Goal: Task Accomplishment & Management: Manage account settings

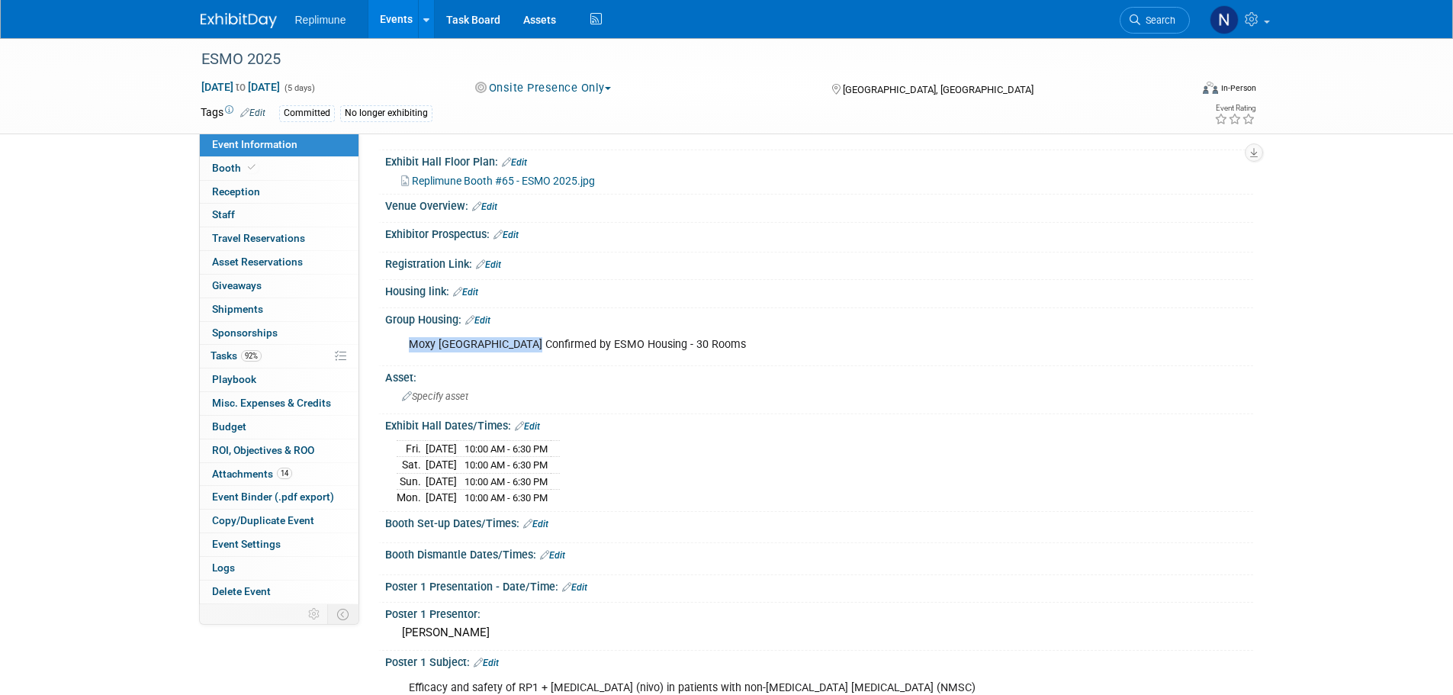
click at [387, 11] on link "Events" at bounding box center [396, 19] width 56 height 38
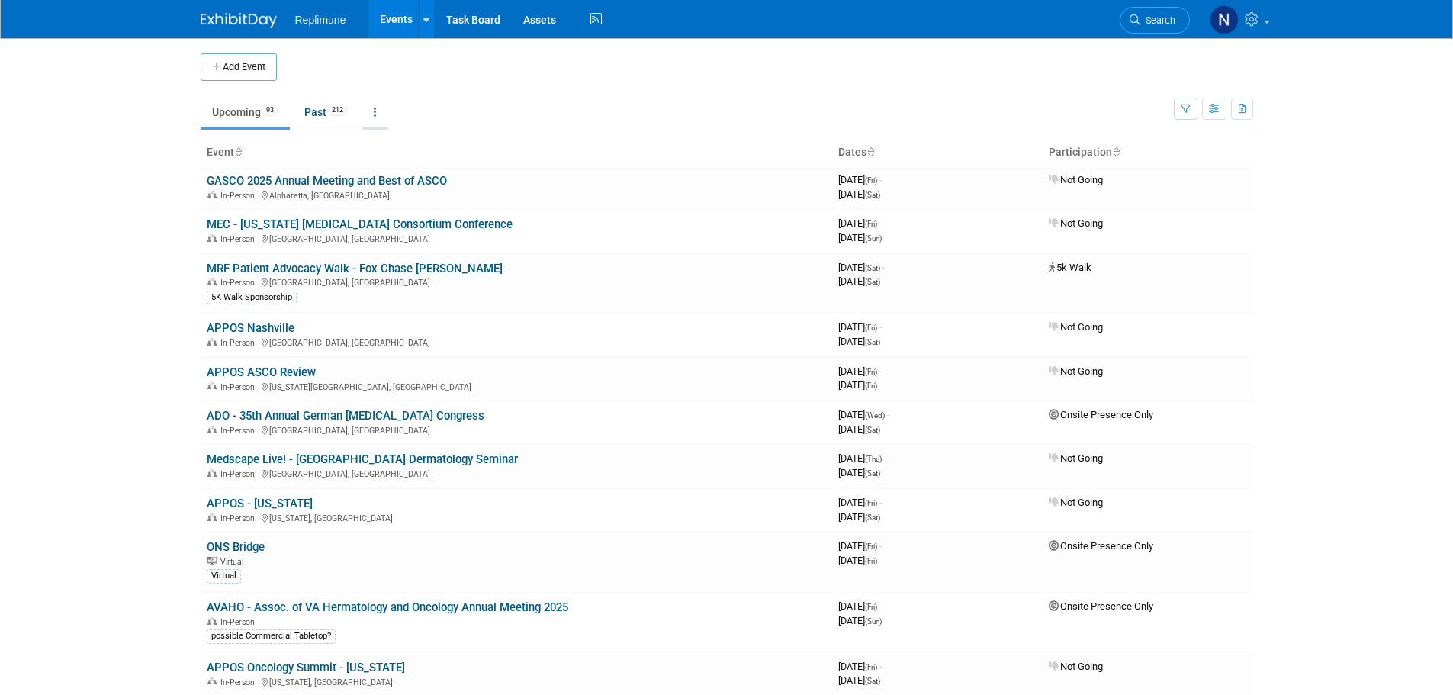
click at [374, 108] on link at bounding box center [375, 112] width 26 height 29
click at [407, 184] on span "Events grouped by year" at bounding box center [423, 188] width 91 height 12
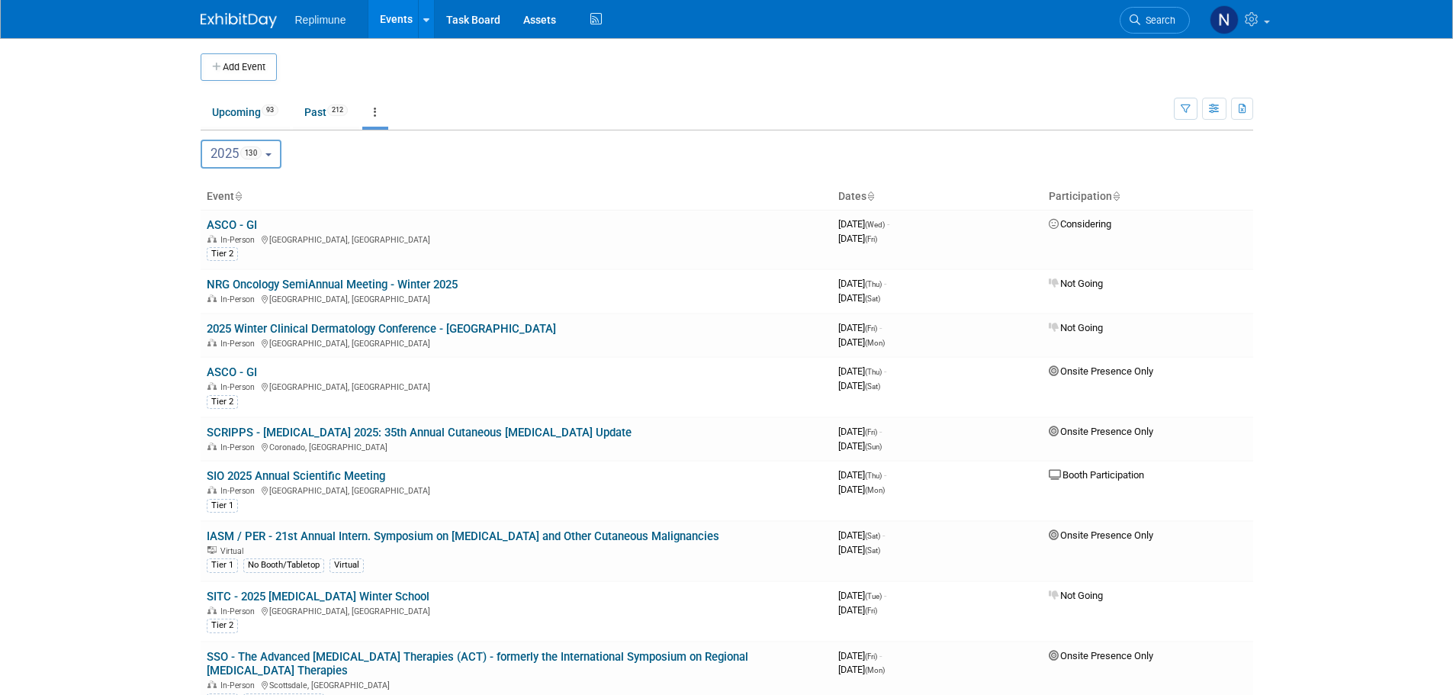
click at [281, 153] on button "2025 130" at bounding box center [241, 154] width 81 height 29
click at [231, 311] on label "2026 38" at bounding box center [243, 315] width 69 height 25
click at [214, 311] on input "2026 38" at bounding box center [209, 315] width 10 height 10
select select "2026"
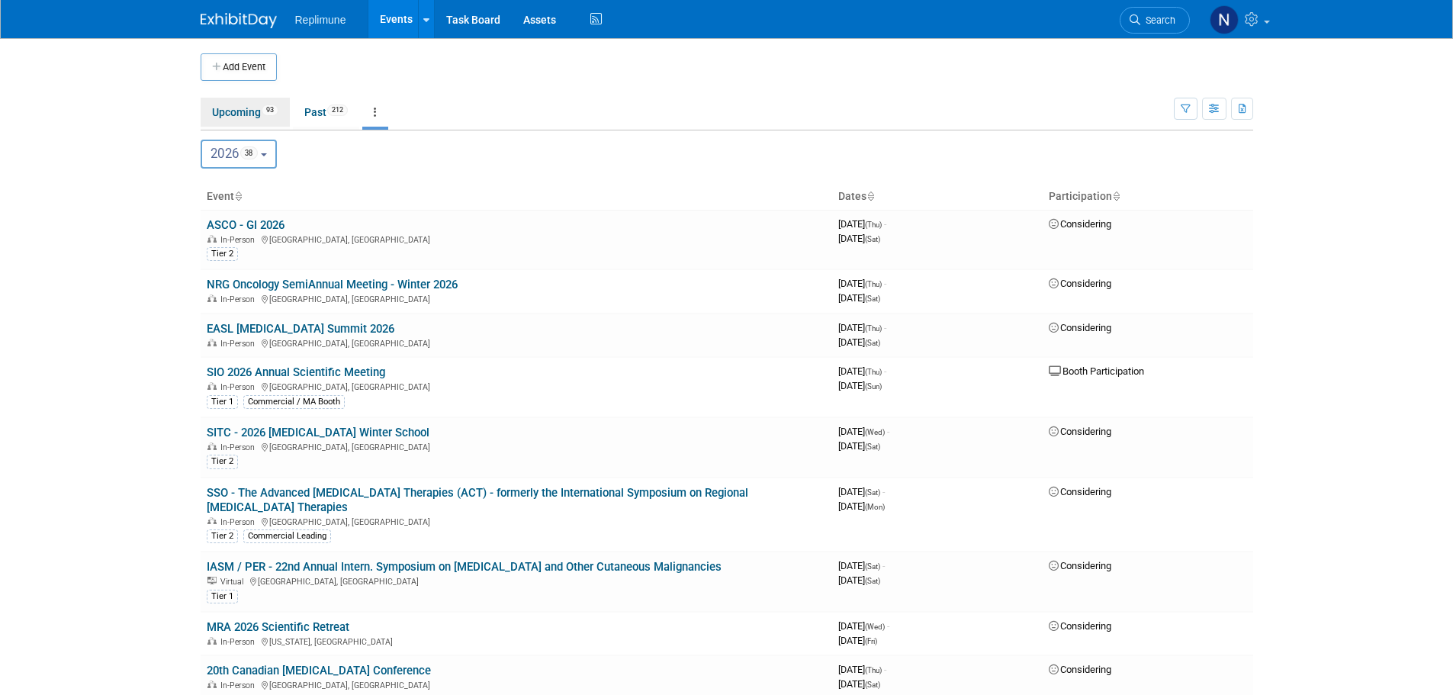
click at [248, 115] on link "Upcoming 93" at bounding box center [245, 112] width 89 height 29
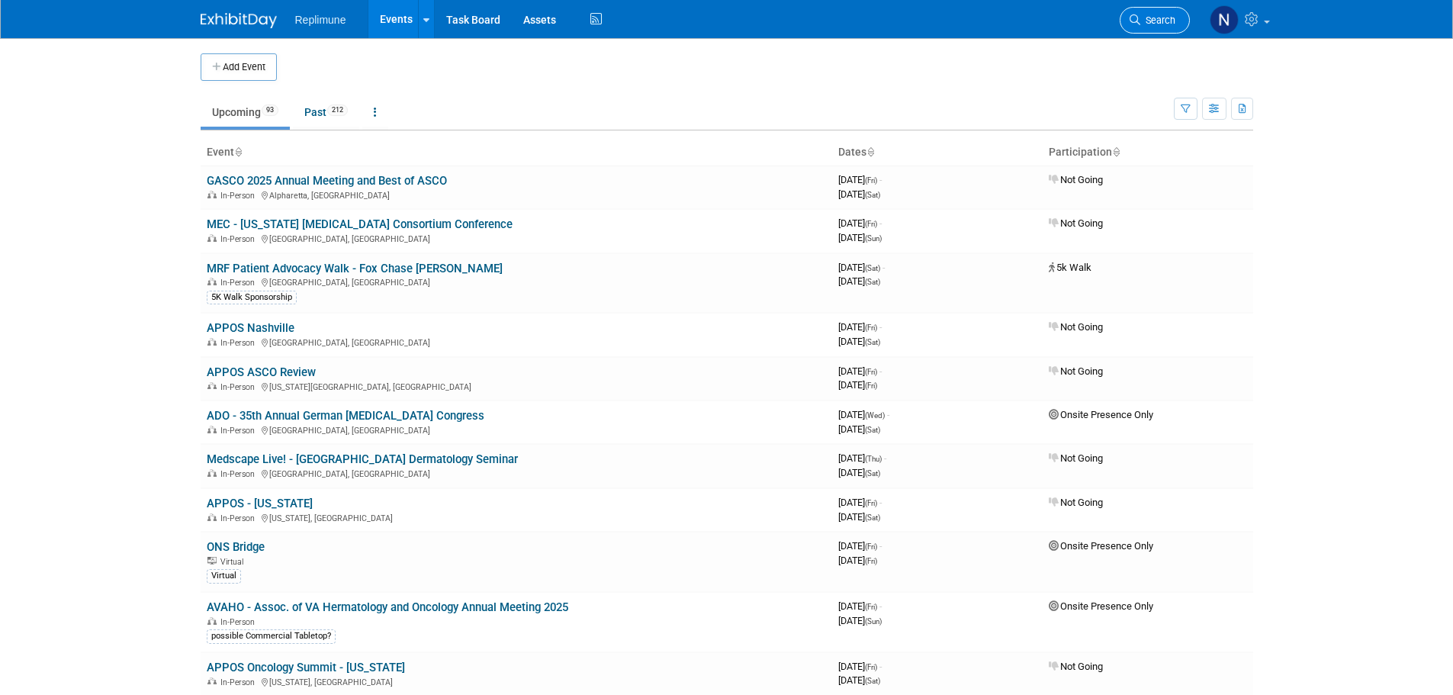
click at [1143, 24] on span "Search" at bounding box center [1157, 19] width 35 height 11
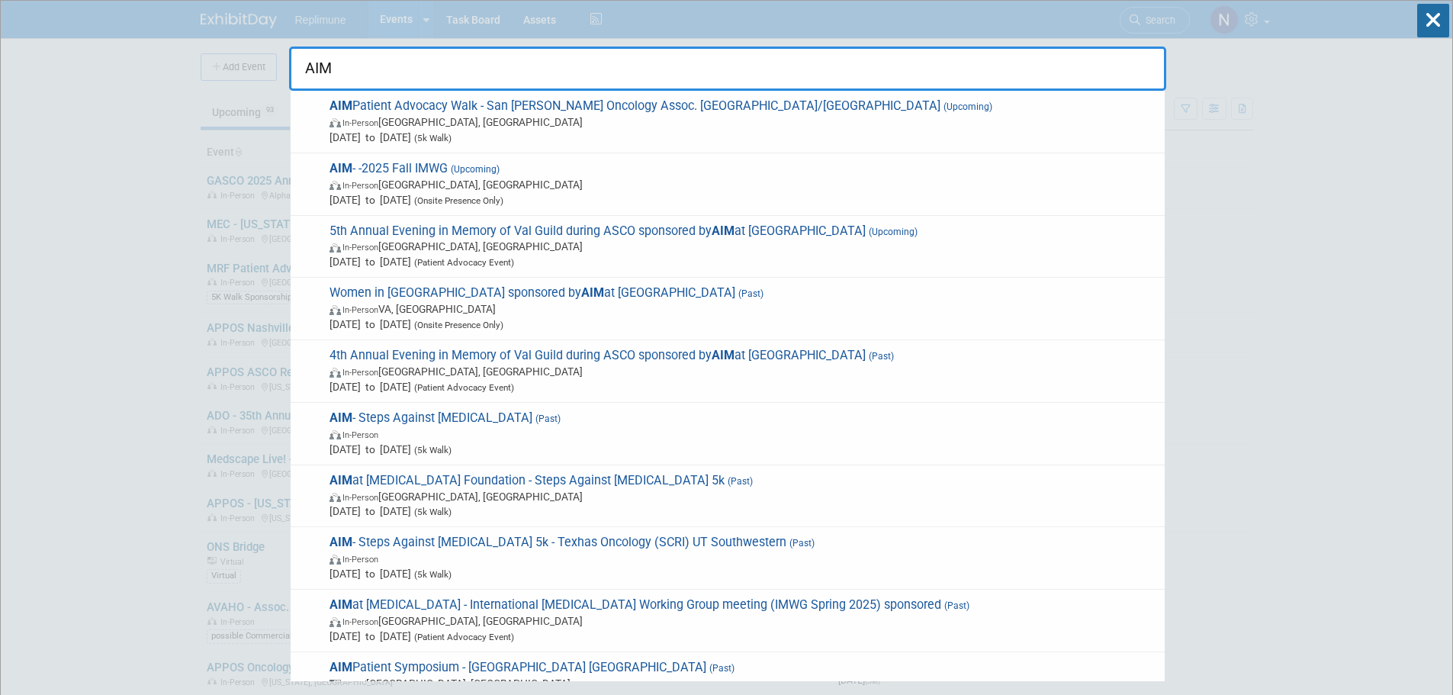
type input "AIM"
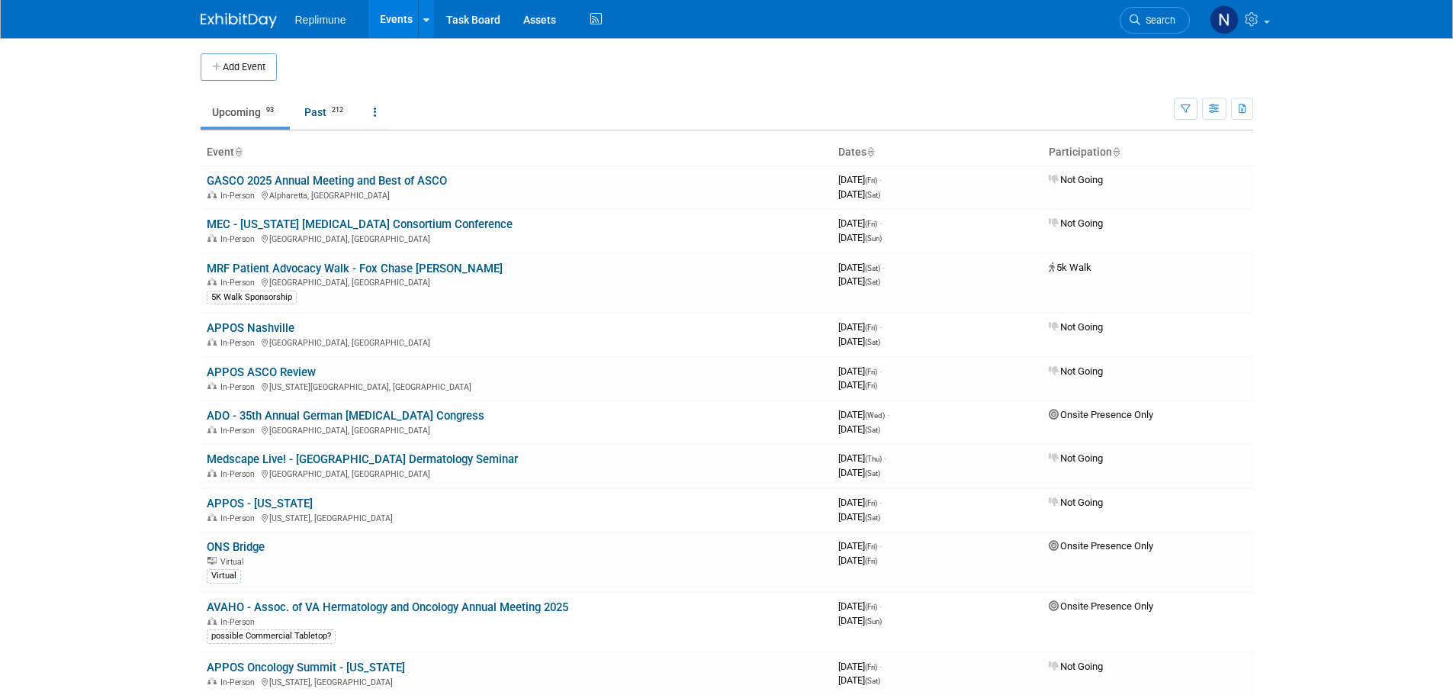
click at [247, 69] on button "Add Event" at bounding box center [239, 66] width 76 height 27
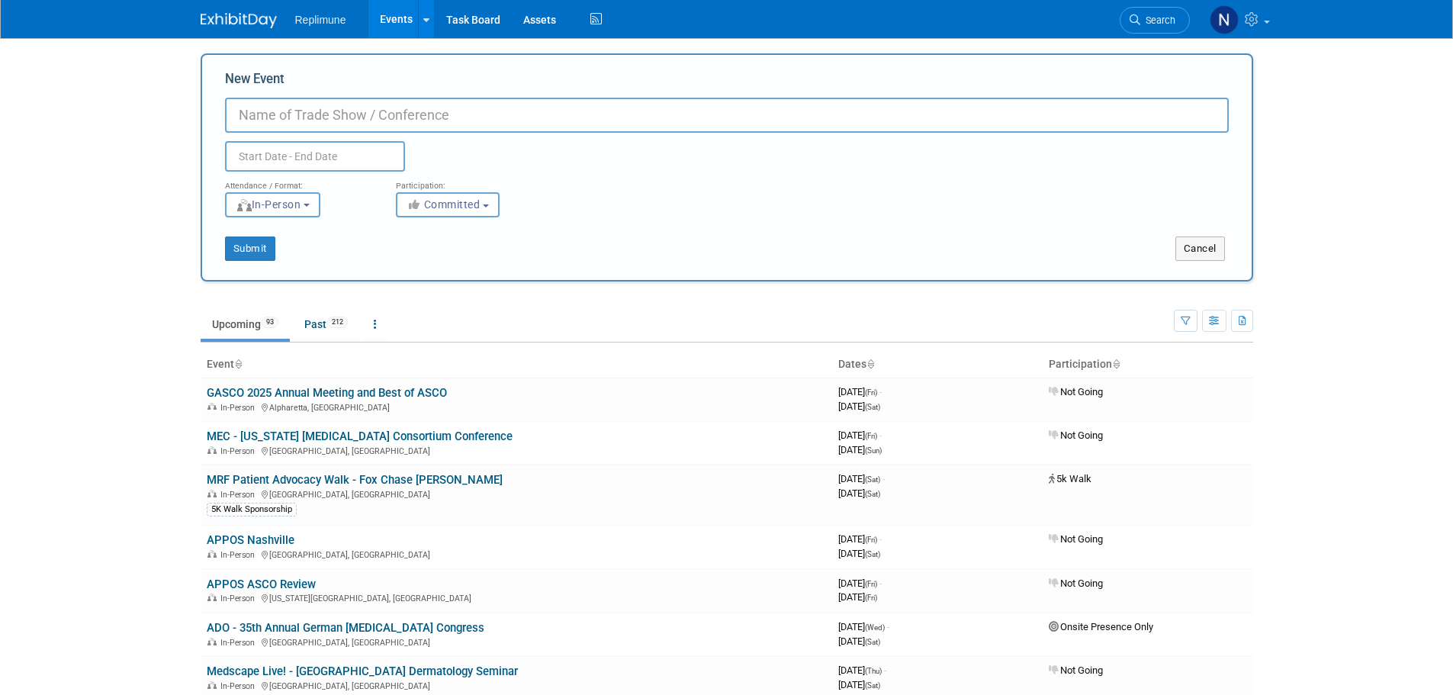
click at [382, 118] on input "New Event" at bounding box center [727, 115] width 1004 height 35
type input "AIM [GEOGRAPHIC_DATA]"
click at [352, 160] on input "text" at bounding box center [315, 156] width 180 height 31
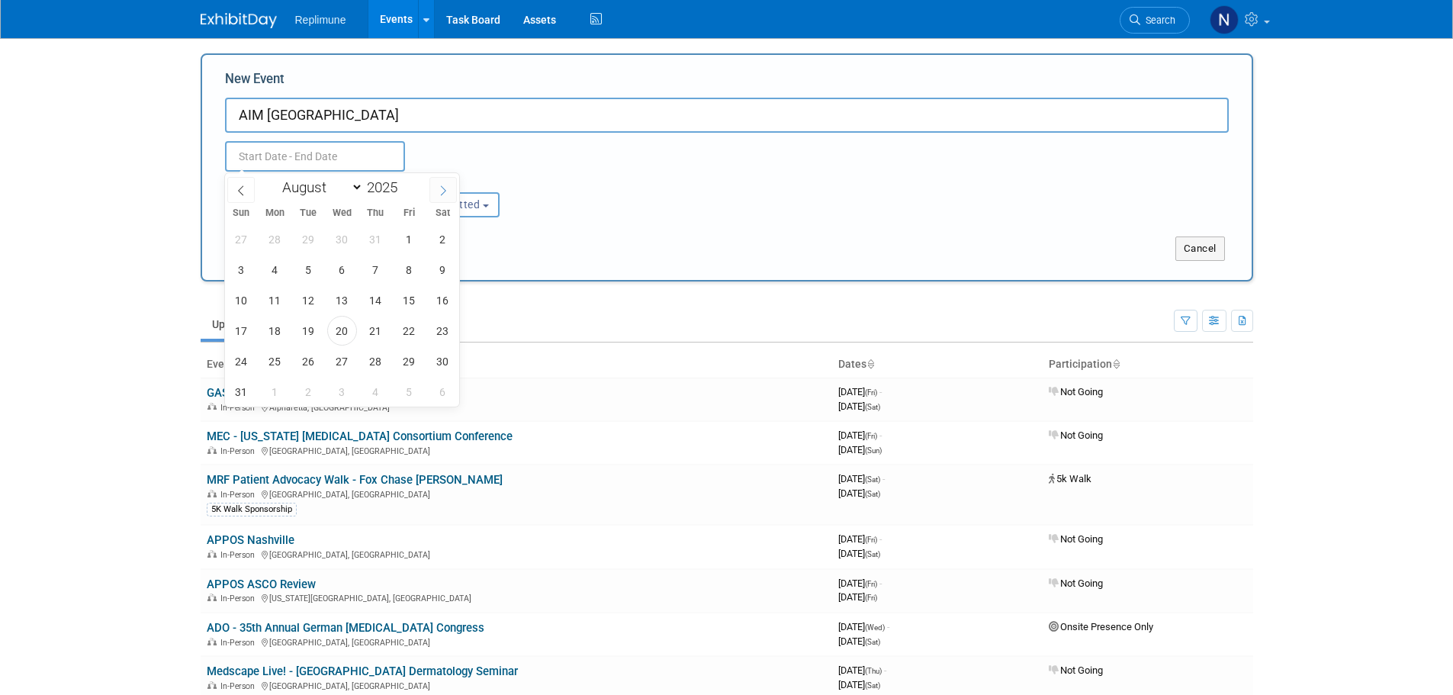
click at [442, 191] on icon at bounding box center [443, 190] width 11 height 11
select select "8"
click at [444, 260] on span "13" at bounding box center [443, 270] width 30 height 30
type input "[DATE] to [DATE]"
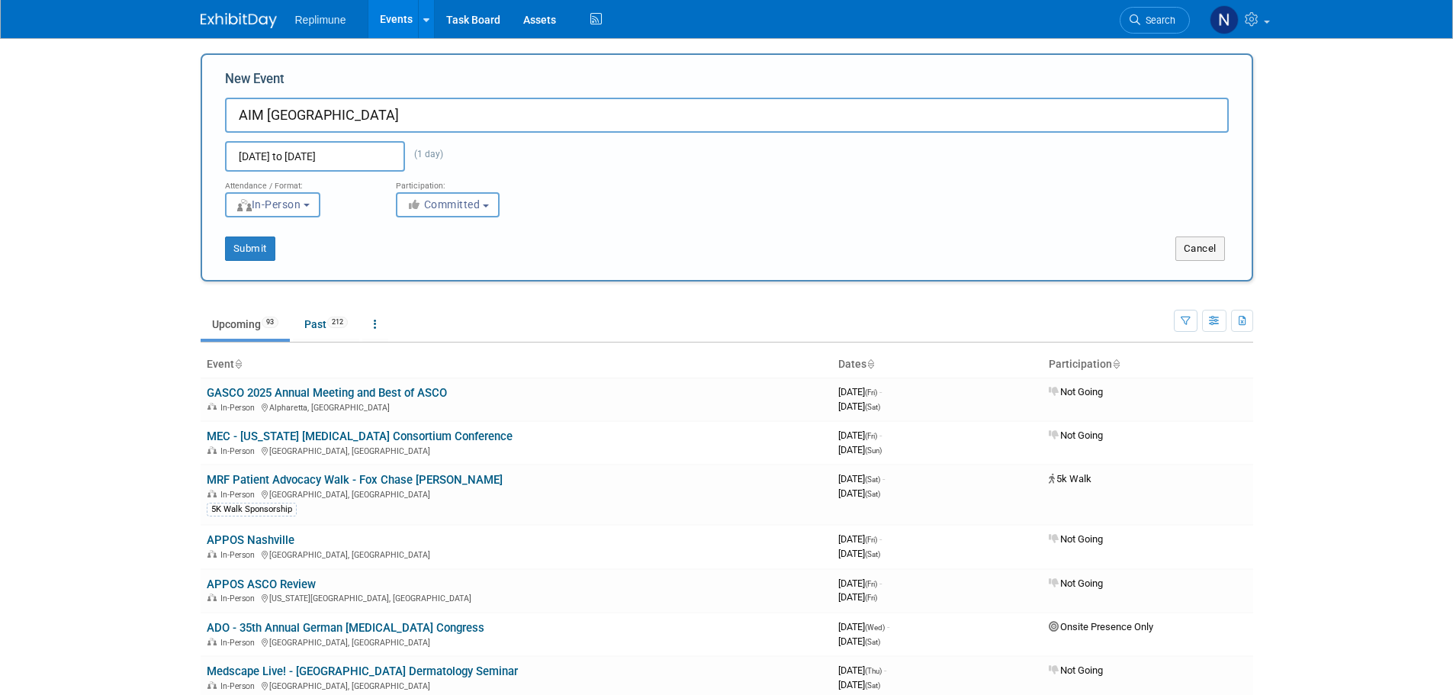
click at [738, 182] on div "Attendance / Format: <img src="https://www.exhibitday.com/Images/Format-InPerso…" at bounding box center [727, 195] width 1027 height 46
click at [417, 199] on icon "button" at bounding box center [416, 204] width 18 height 11
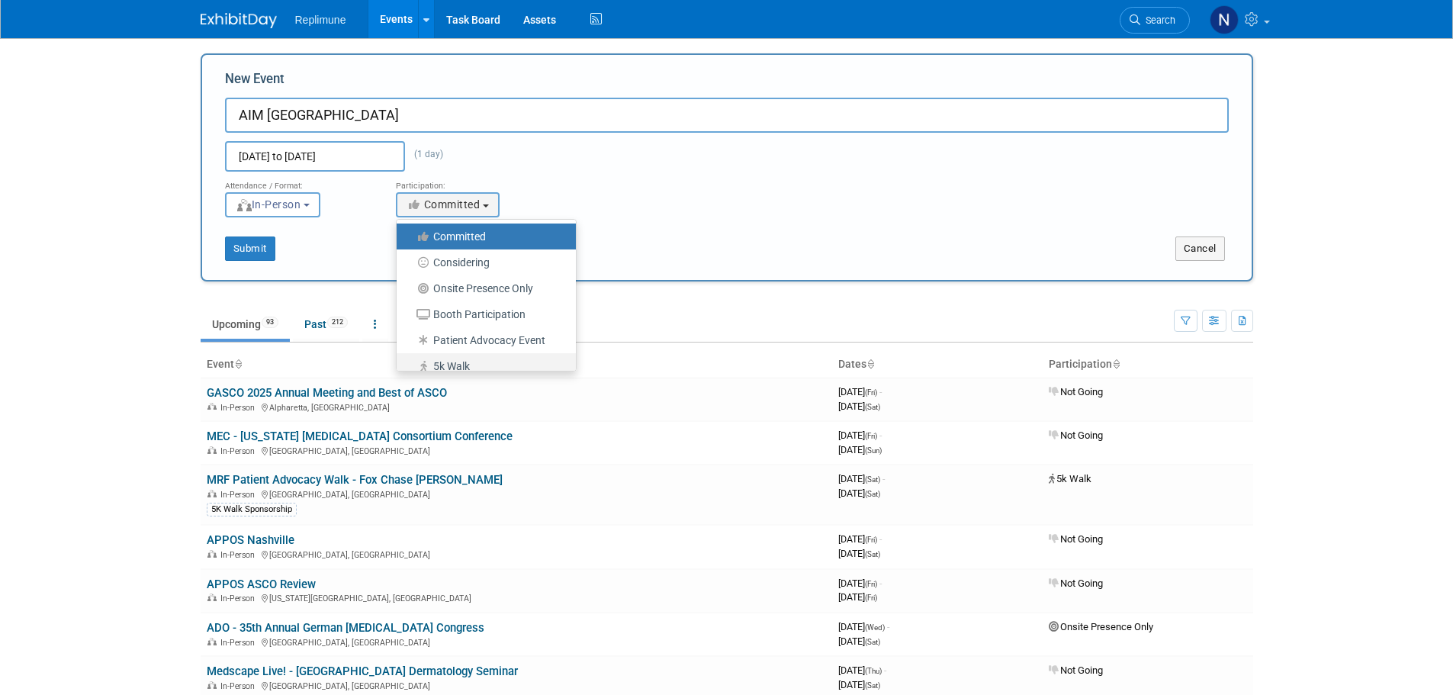
click at [445, 364] on label "5k Walk" at bounding box center [482, 366] width 156 height 20
click at [410, 364] on input "5k Walk" at bounding box center [405, 367] width 10 height 10
select select "104"
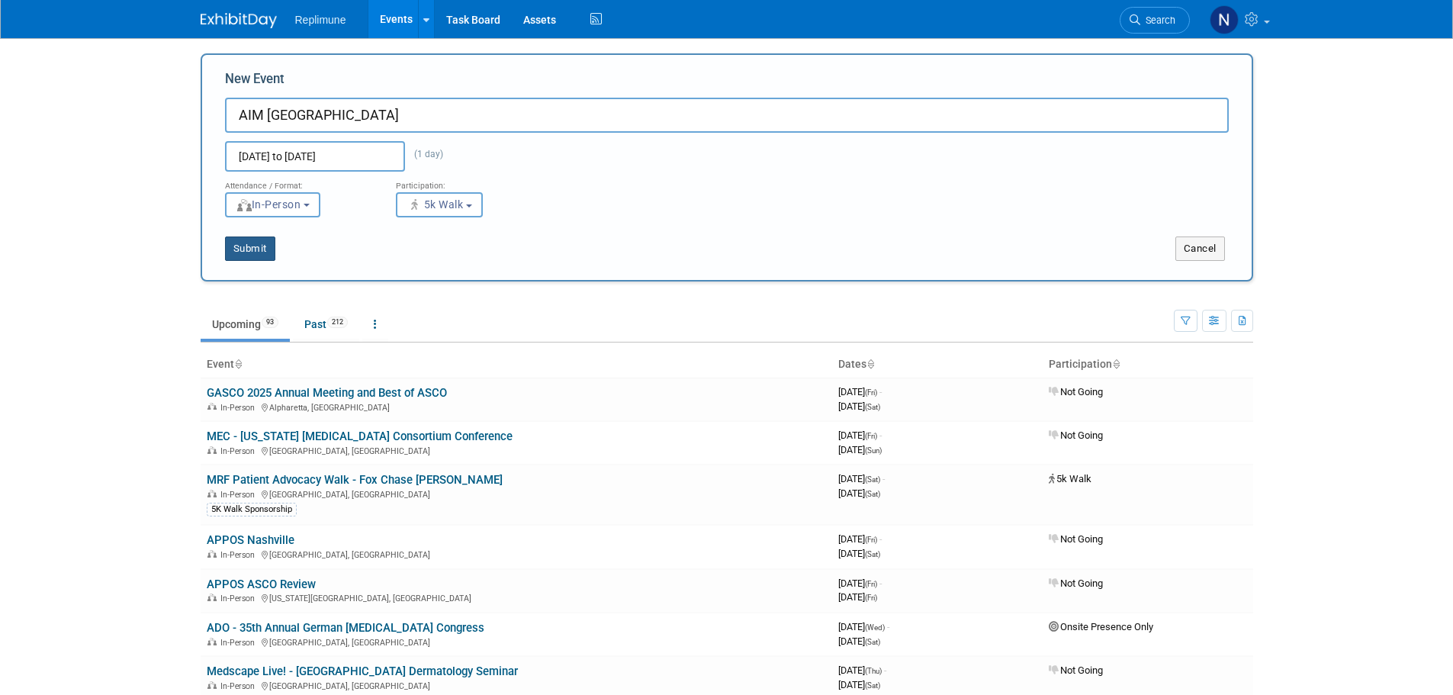
click at [240, 243] on button "Submit" at bounding box center [250, 248] width 50 height 24
type input "AIM [GEOGRAPHIC_DATA]"
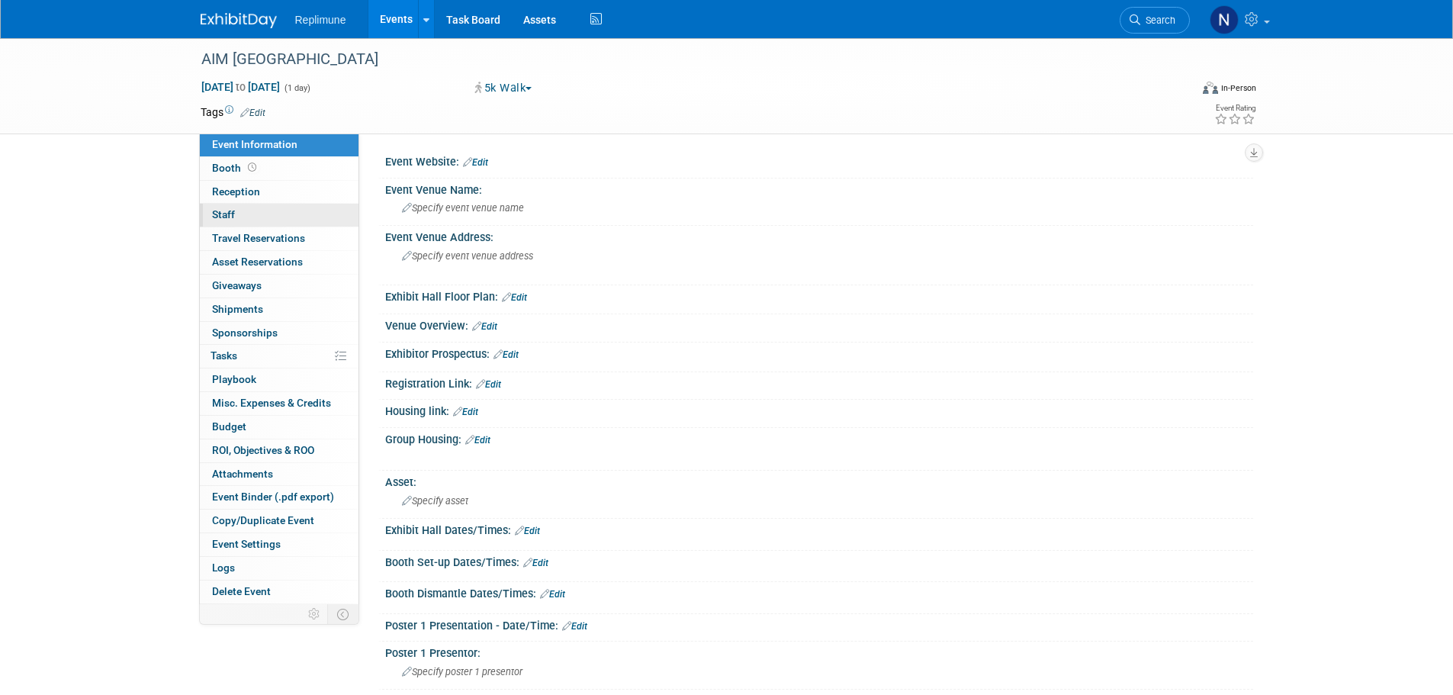
click at [220, 211] on span "Staff 0" at bounding box center [223, 214] width 23 height 12
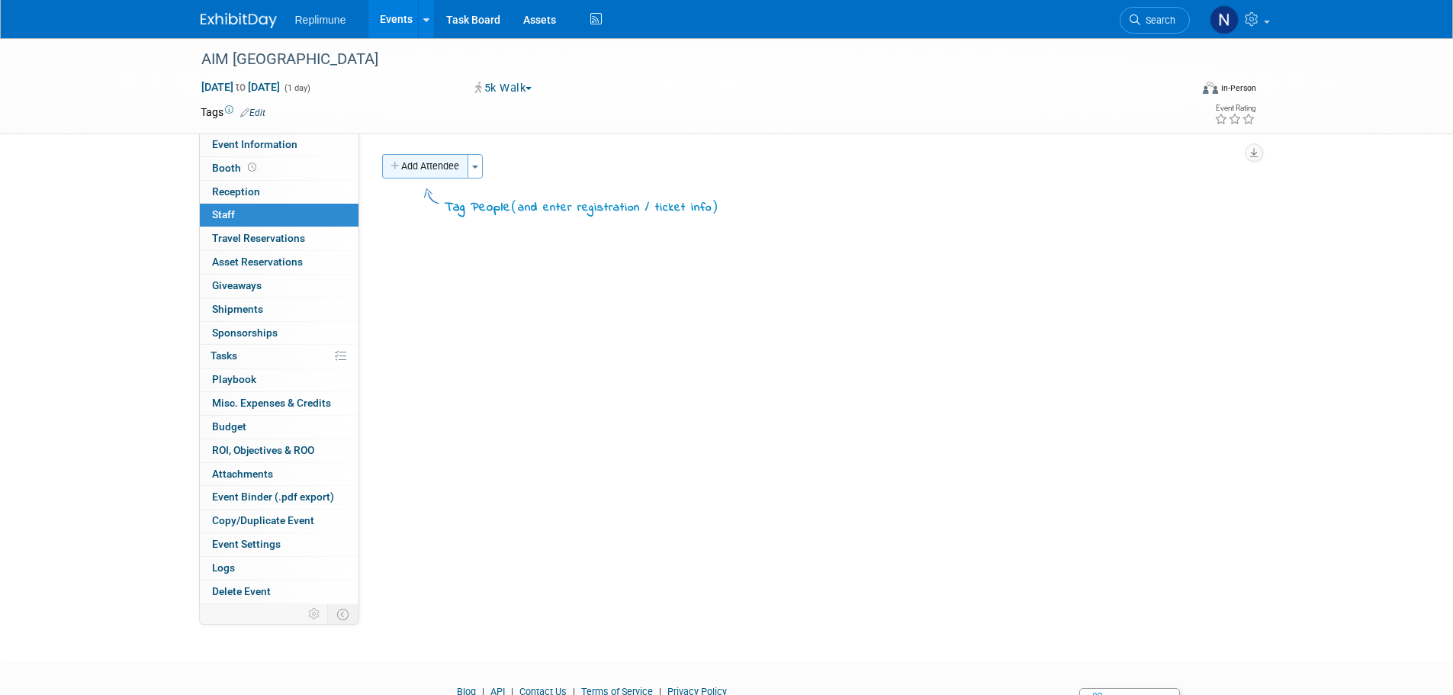
click at [422, 171] on button "Add Attendee" at bounding box center [425, 166] width 86 height 24
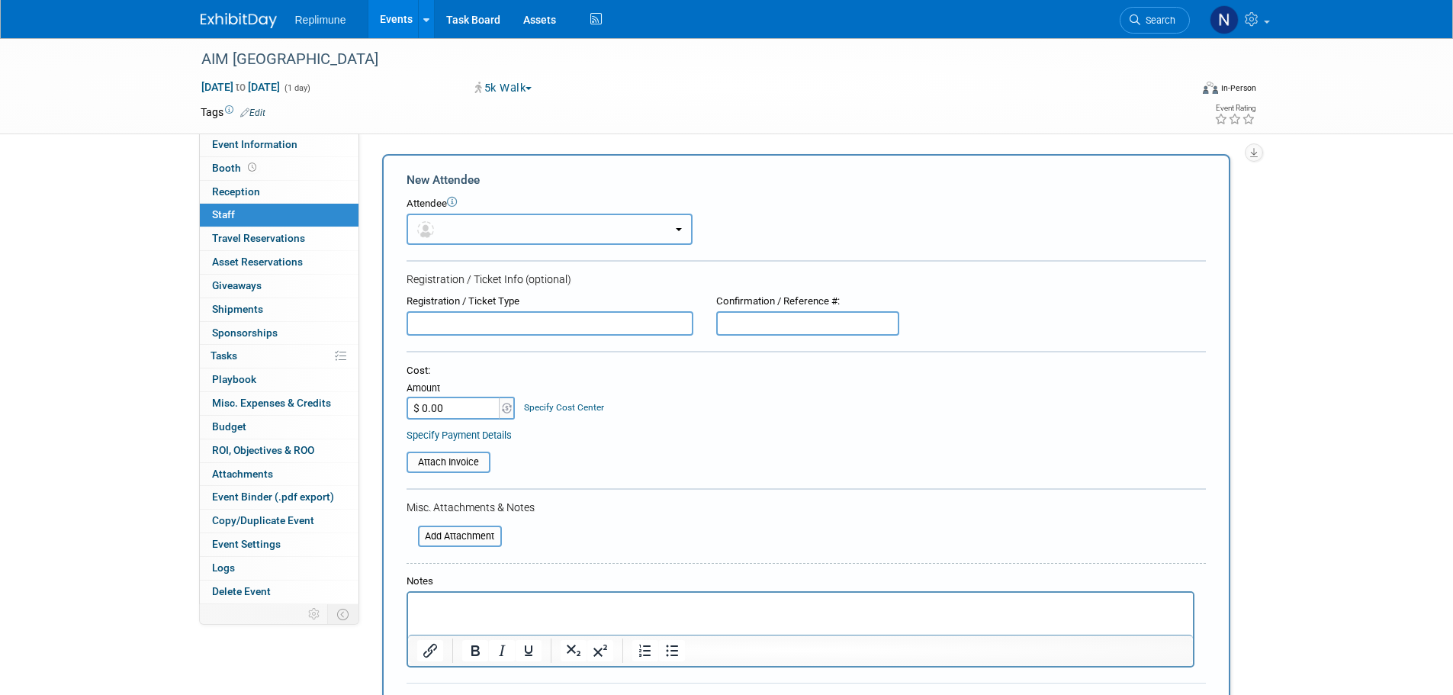
click at [457, 227] on button "button" at bounding box center [550, 229] width 286 height 31
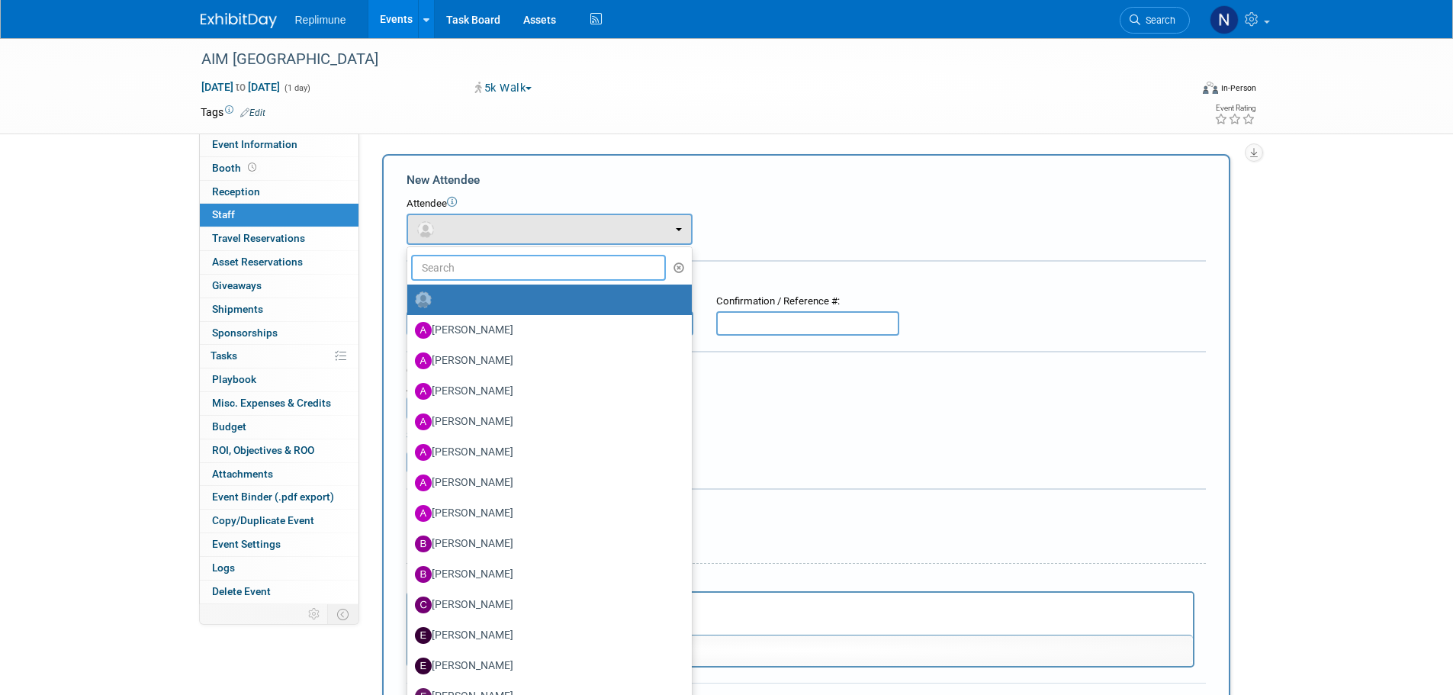
click at [467, 265] on input "text" at bounding box center [539, 268] width 256 height 26
type input "[PERSON_NAME]"
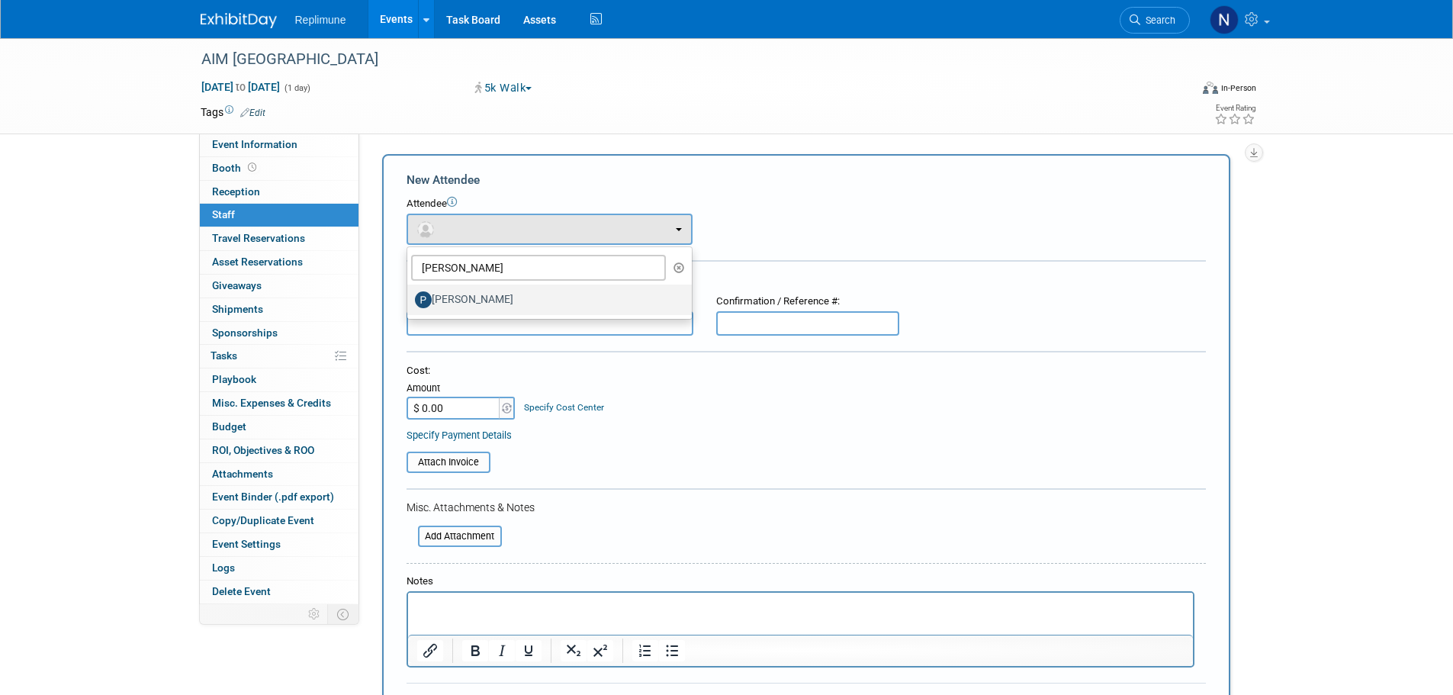
click at [483, 307] on label "[PERSON_NAME]" at bounding box center [546, 300] width 262 height 24
click at [410, 303] on input "[PERSON_NAME]" at bounding box center [405, 298] width 10 height 10
select select "69def521-8e34-4d68-a693-1b5001069236"
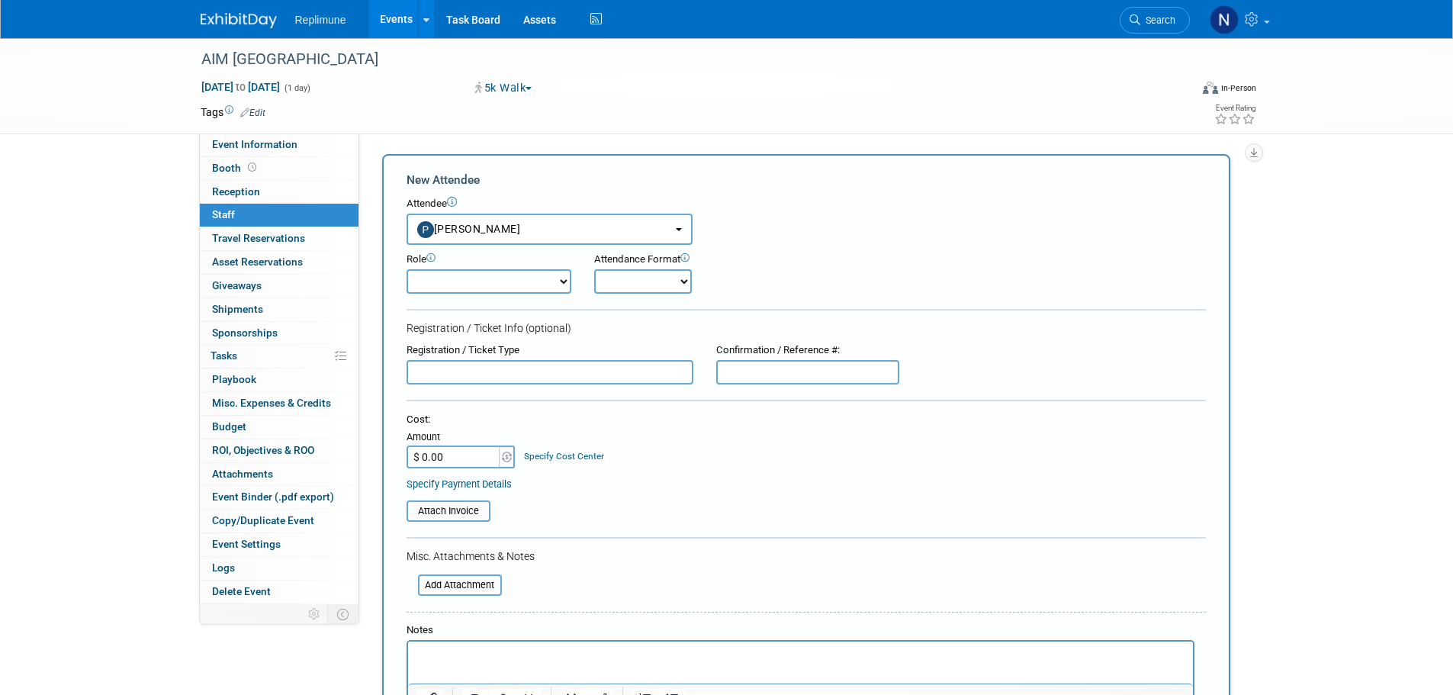
click at [560, 288] on select "Clinical Development Clinical Operations Commercial Congress Manager Demonstrat…" at bounding box center [489, 281] width 165 height 24
select select "100"
click at [407, 269] on select "Clinical Development Clinical Operations Commercial Congress Manager Demonstrat…" at bounding box center [489, 281] width 165 height 24
click at [777, 466] on div "Cost: Amount $ 0.00 Specify Cost Center Cost Center -- Not Specified -- Biometr…" at bounding box center [806, 441] width 799 height 56
click at [638, 278] on select "Onsite Remote" at bounding box center [643, 281] width 98 height 24
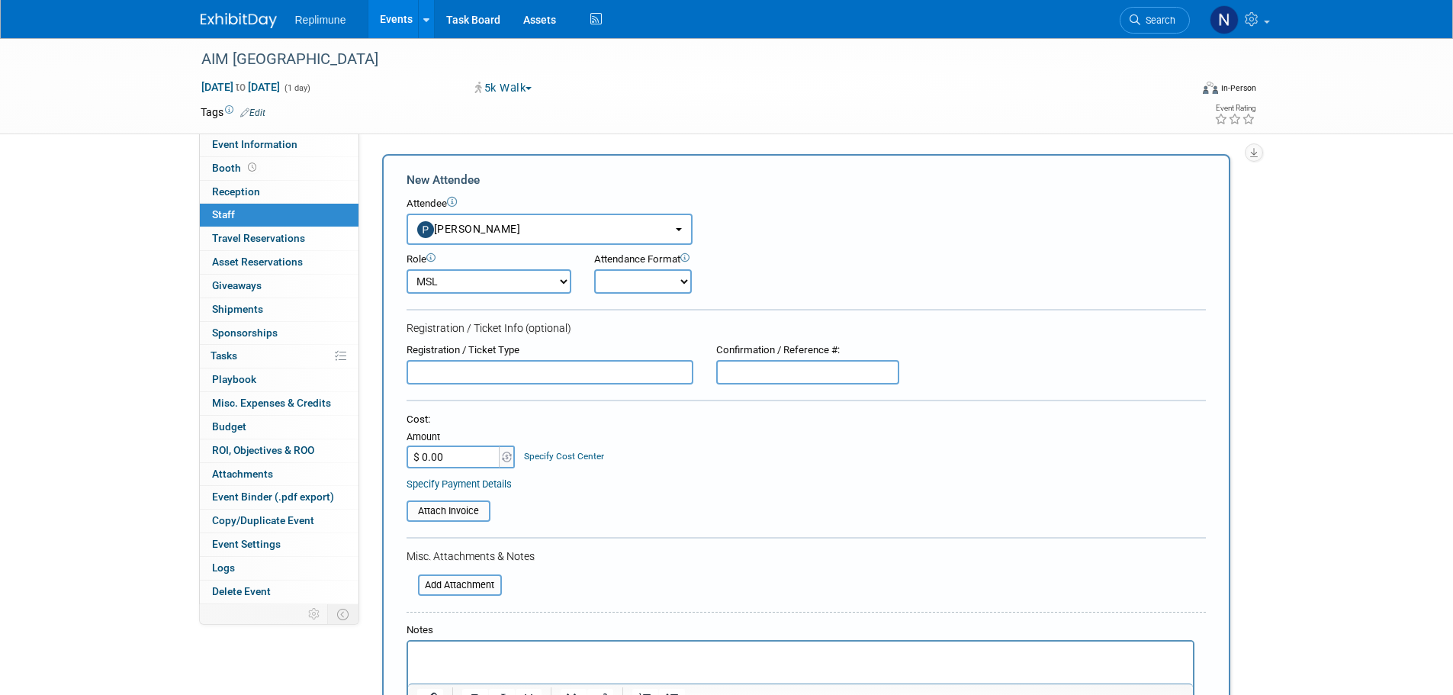
select select "1"
click at [594, 269] on select "Onsite Remote" at bounding box center [643, 281] width 98 height 24
click at [673, 423] on div "Cost:" at bounding box center [806, 420] width 799 height 14
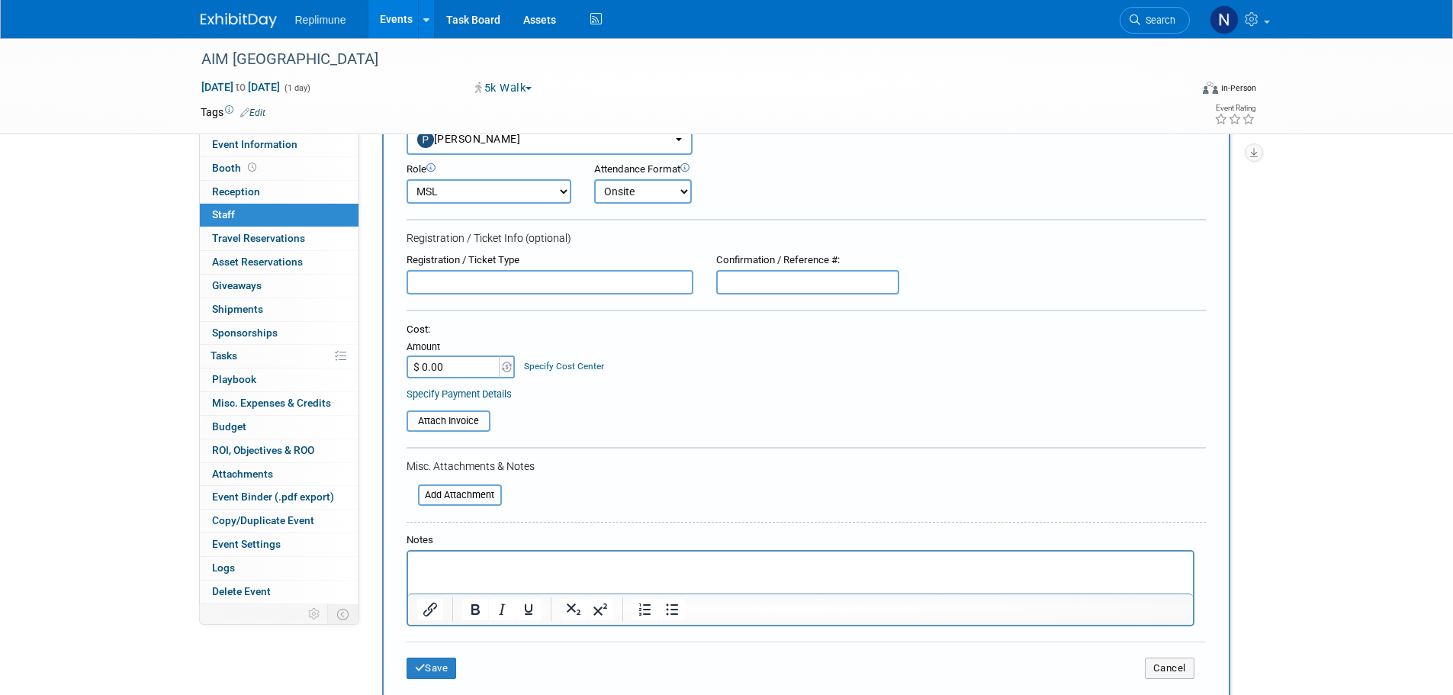
scroll to position [229, 0]
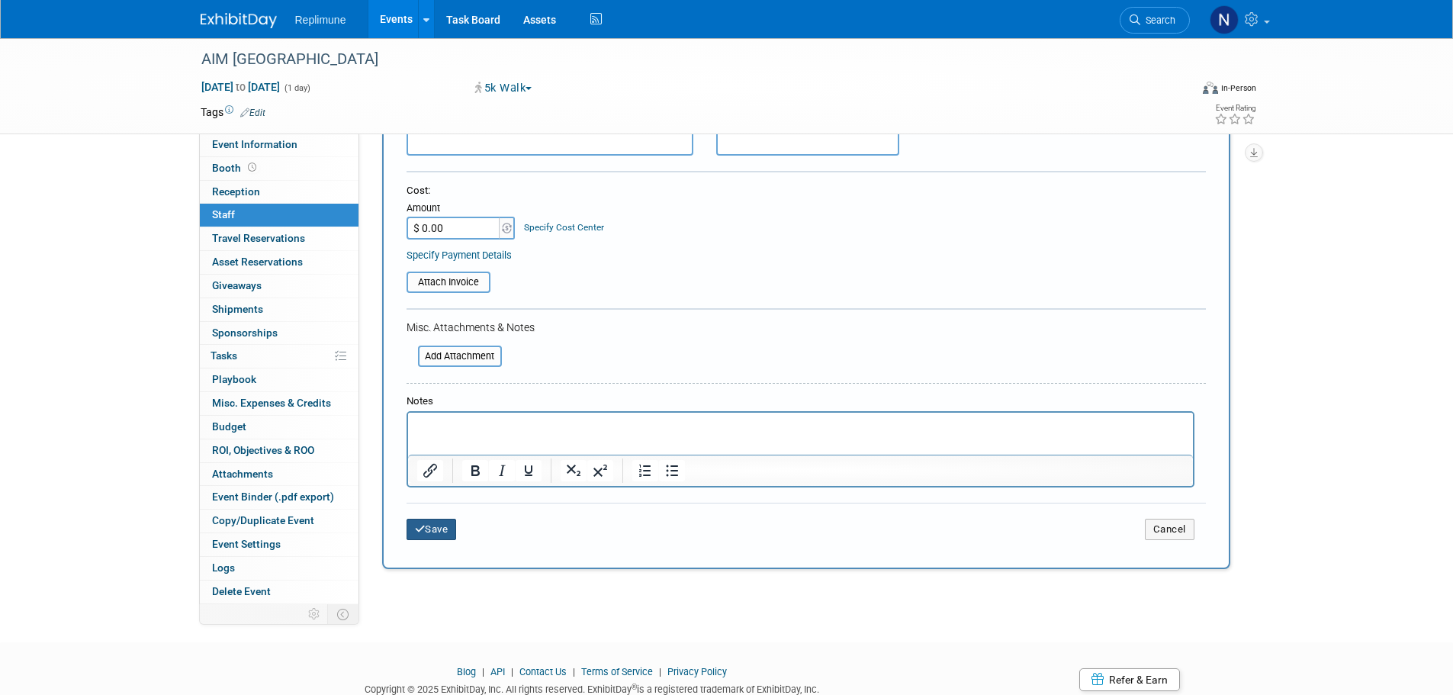
click at [415, 528] on icon "submit" at bounding box center [420, 529] width 11 height 10
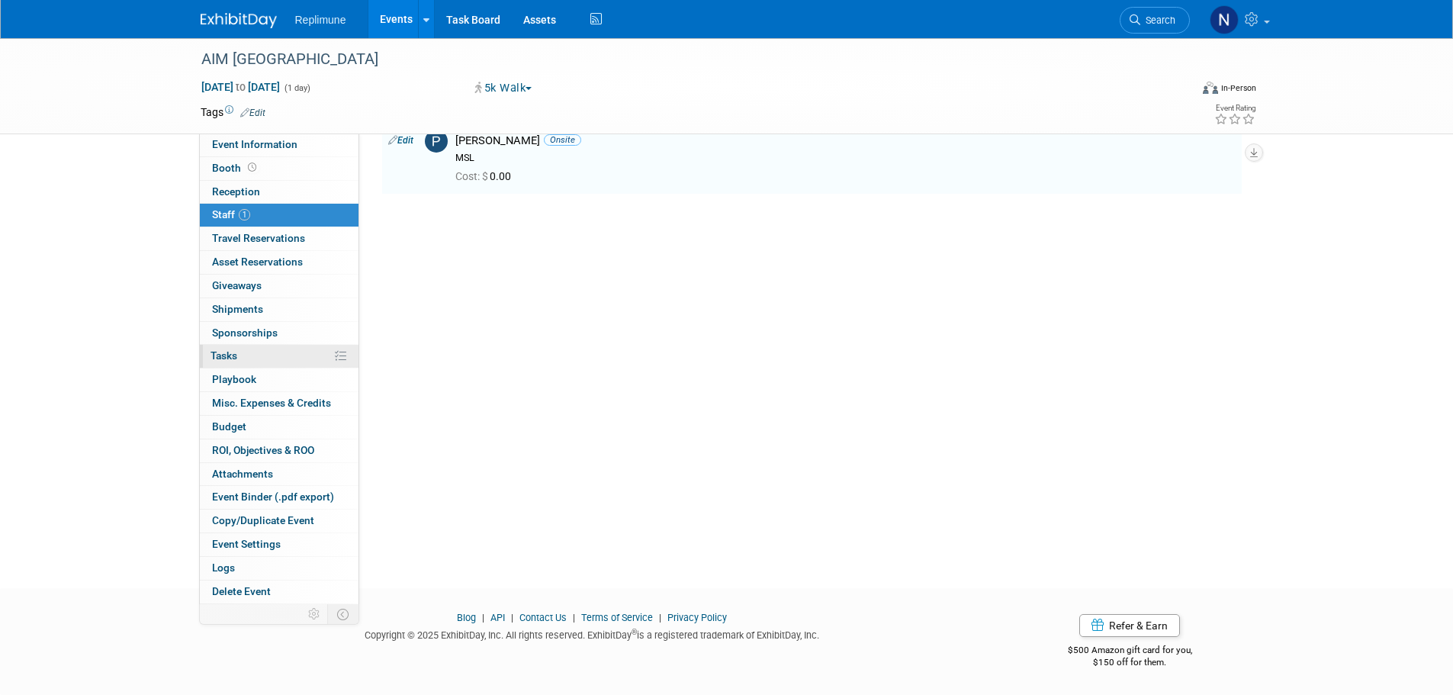
click at [220, 356] on span "Tasks 0%" at bounding box center [224, 355] width 27 height 12
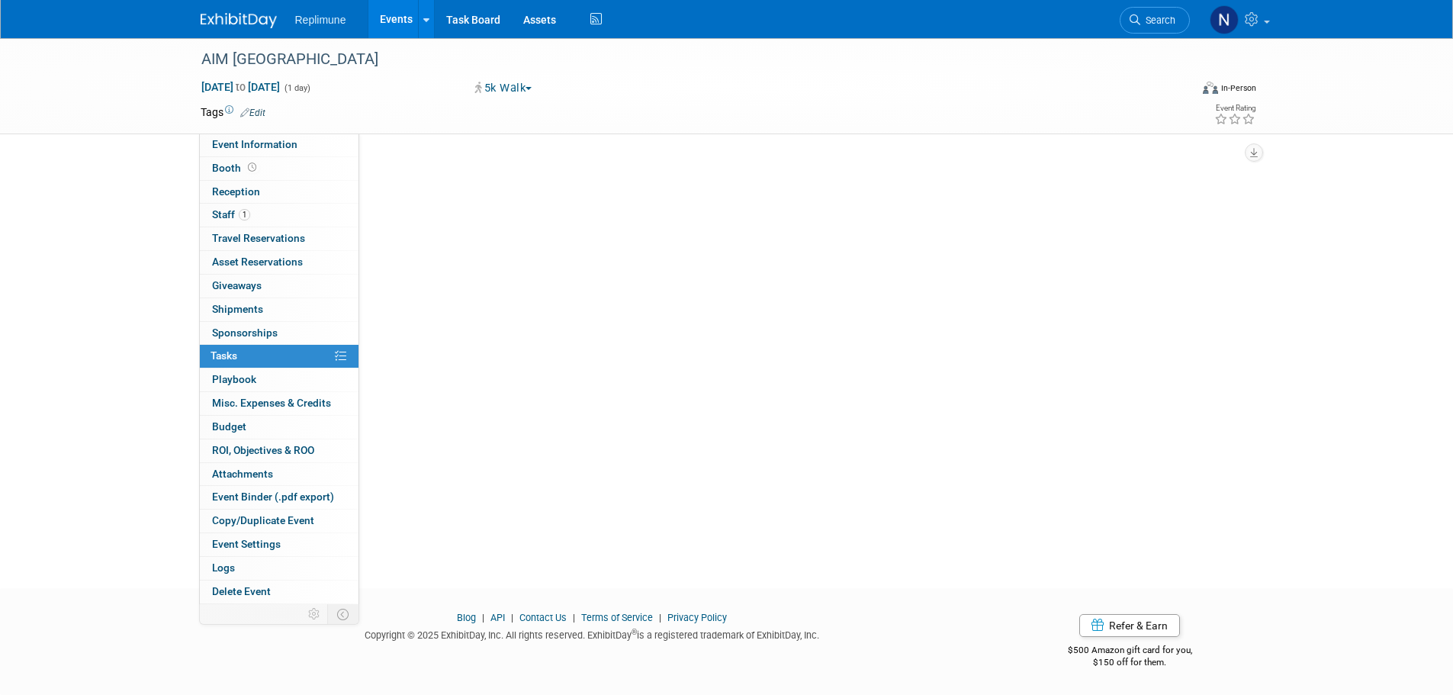
scroll to position [0, 0]
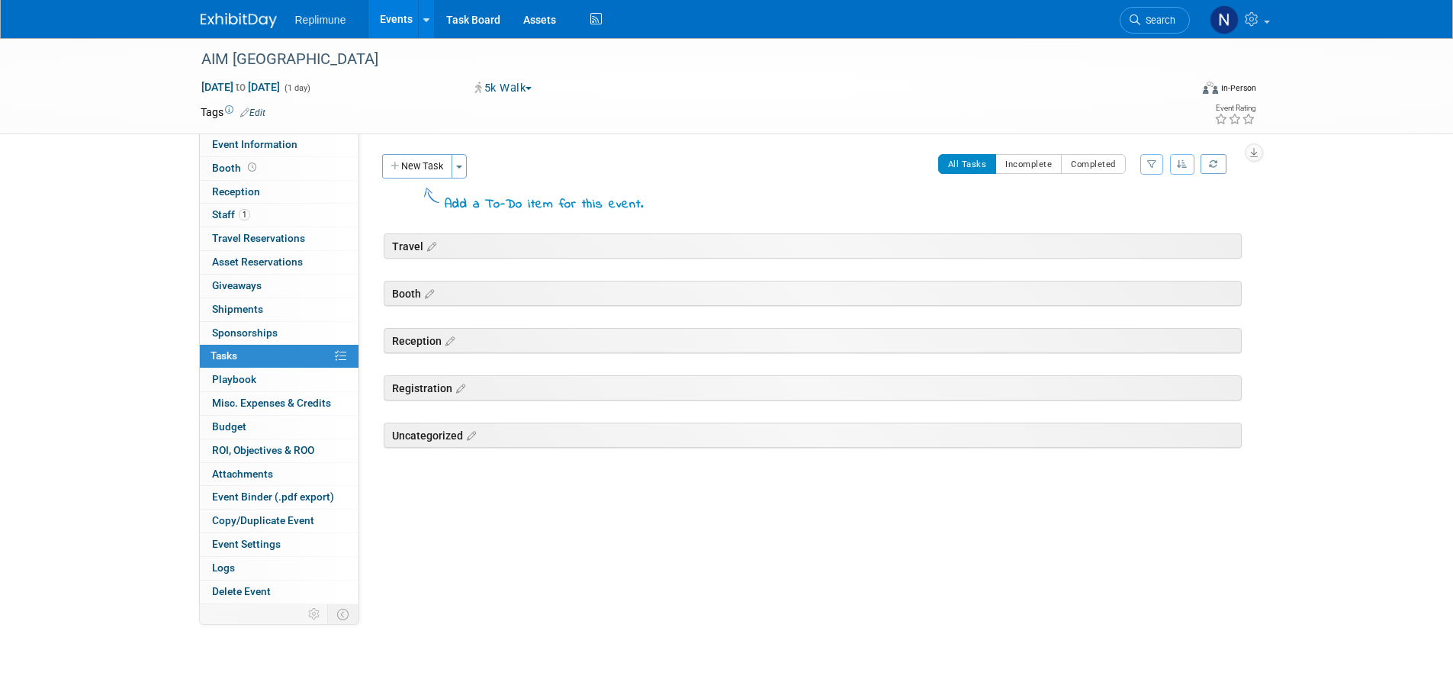
click at [406, 161] on button "New Task" at bounding box center [417, 166] width 70 height 24
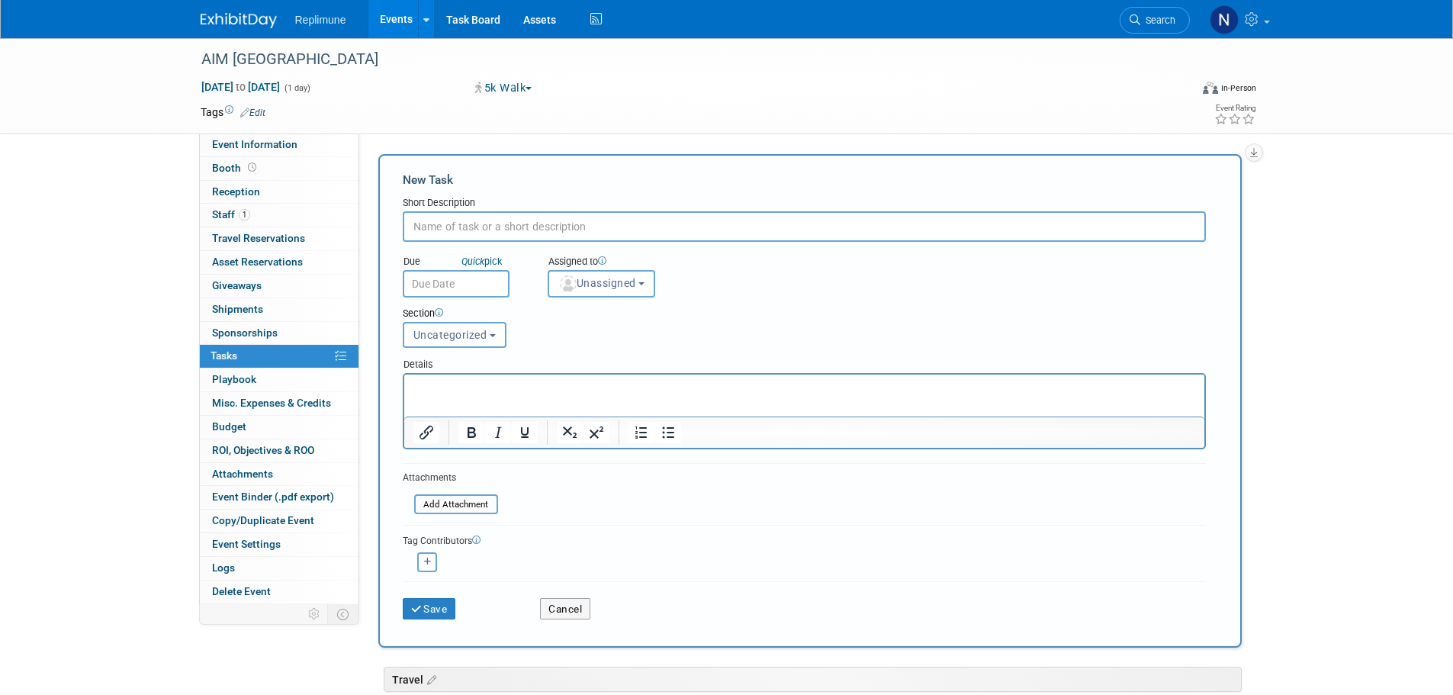
click at [435, 275] on input "text" at bounding box center [456, 283] width 107 height 27
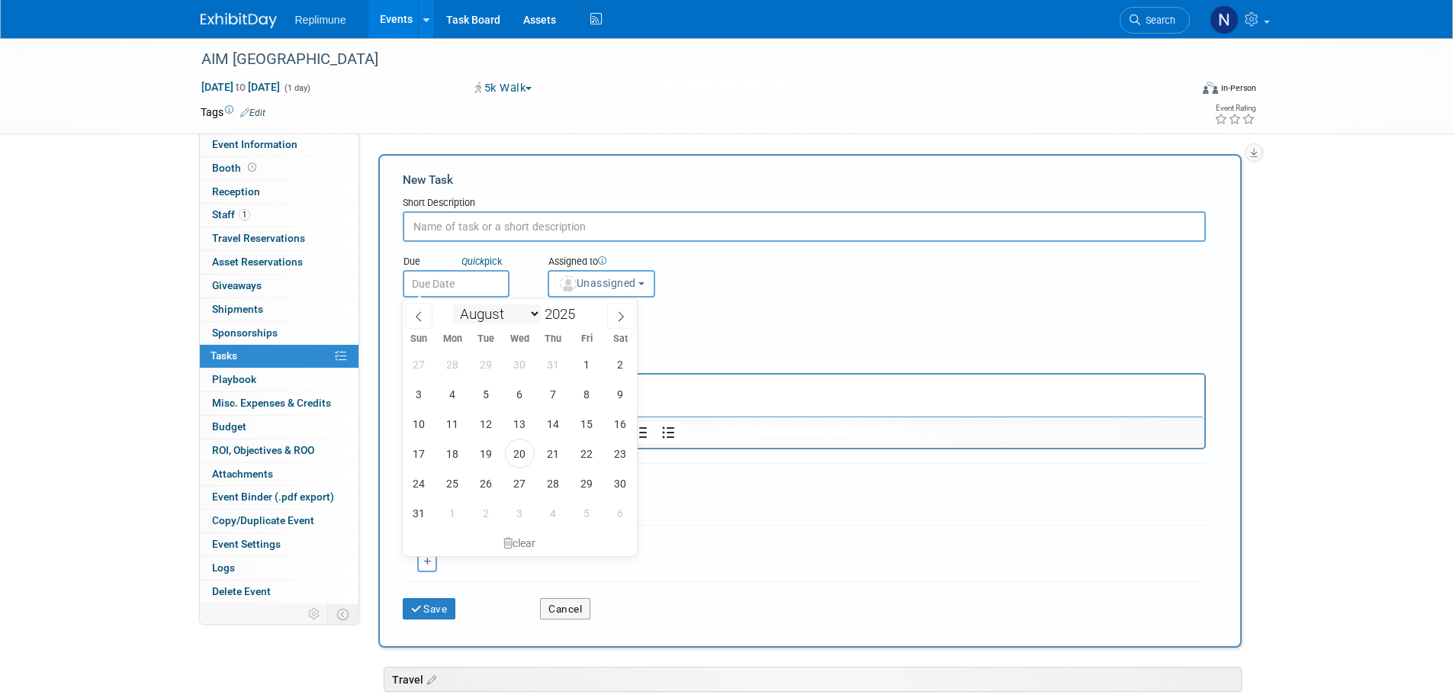
click at [538, 313] on select "January February March April May June July August September October November De…" at bounding box center [497, 313] width 88 height 19
select select "8"
click at [453, 304] on select "January February March April May June July August September October November De…" at bounding box center [497, 313] width 88 height 19
click at [588, 364] on span "5" at bounding box center [587, 364] width 30 height 30
type input "[DATE]"
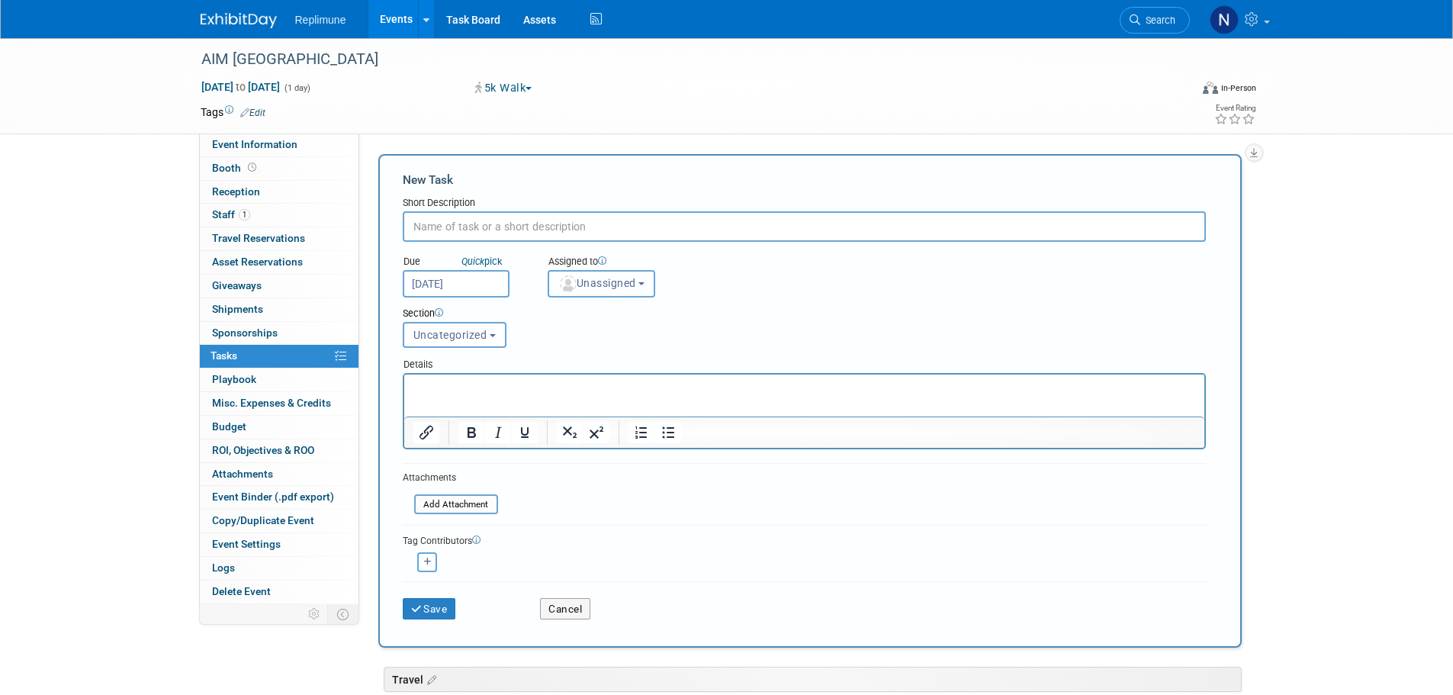
click at [606, 288] on span "Unassigned" at bounding box center [597, 283] width 78 height 12
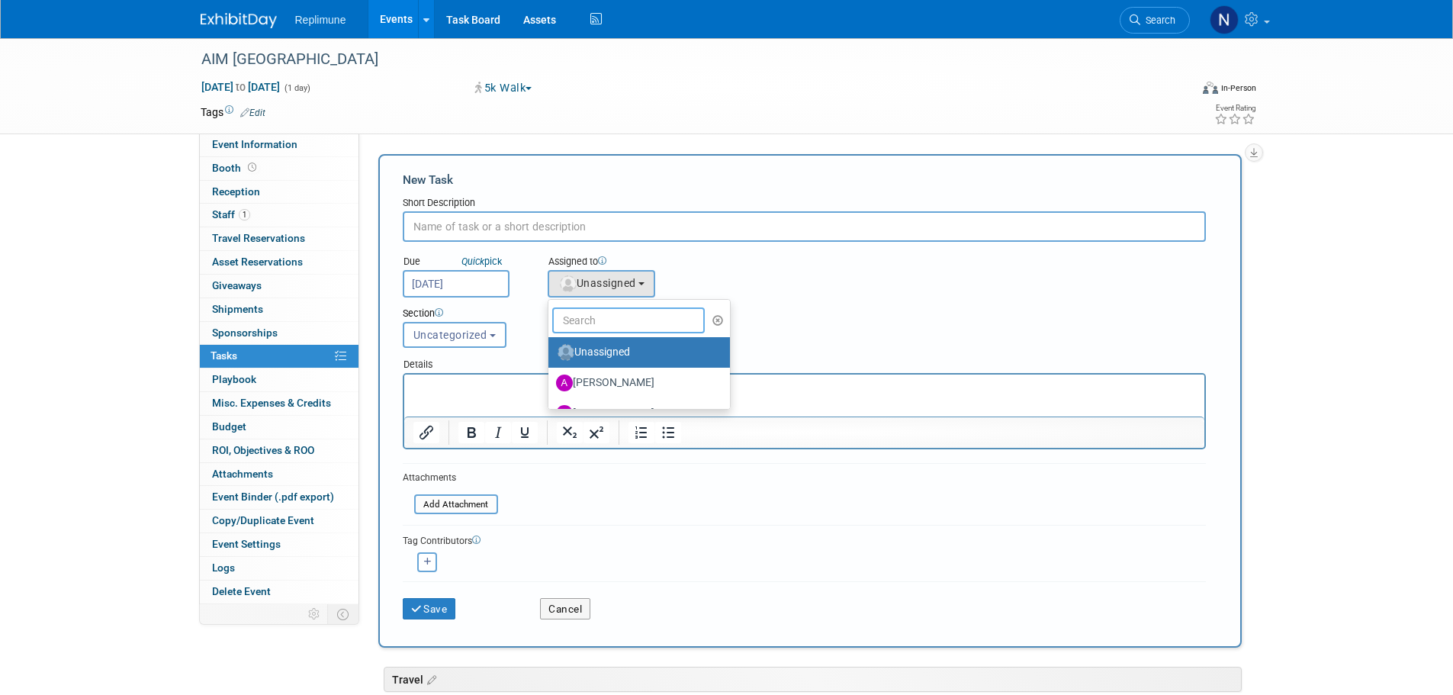
click at [595, 323] on input "text" at bounding box center [628, 320] width 153 height 26
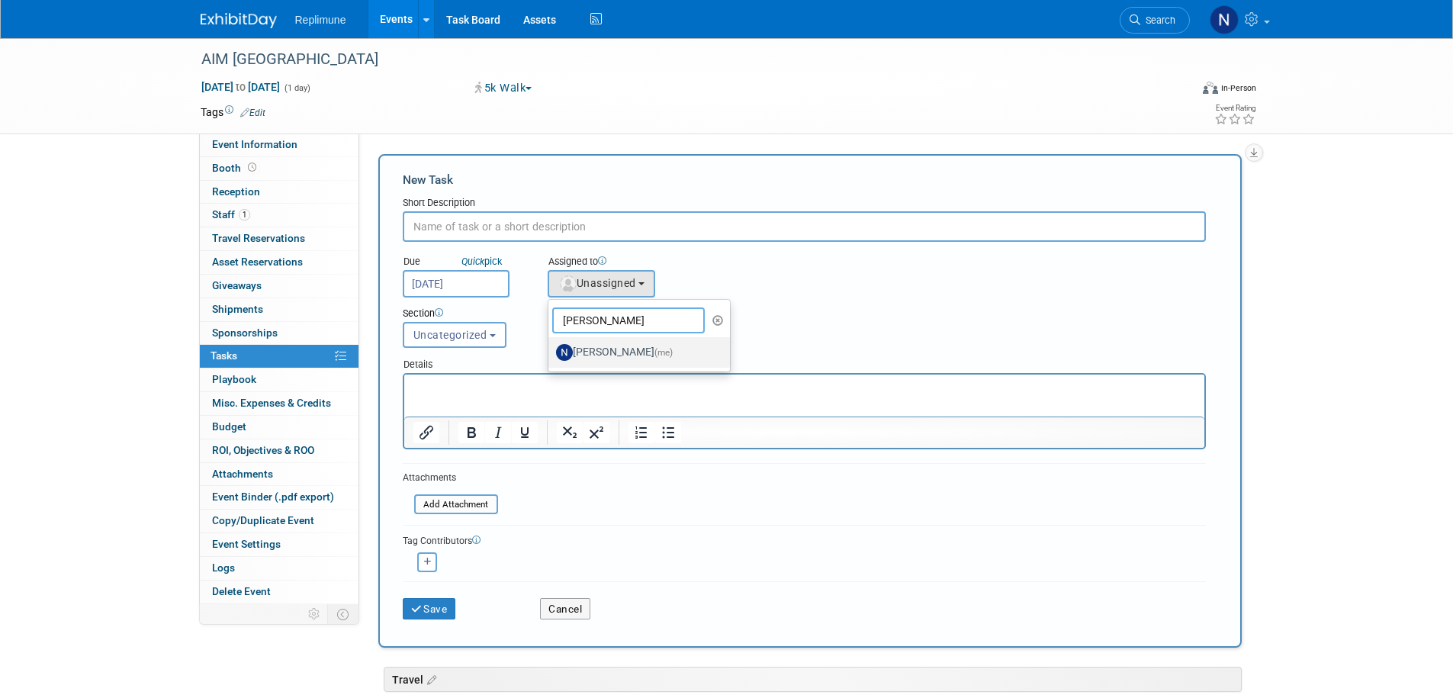
type input "[PERSON_NAME]"
click at [626, 347] on label "[PERSON_NAME] (me)" at bounding box center [635, 352] width 159 height 24
click at [551, 347] on input "[PERSON_NAME] (me)" at bounding box center [546, 350] width 10 height 10
select select "ac887367-ed62-4216-a2e2-0a03cef3d40b"
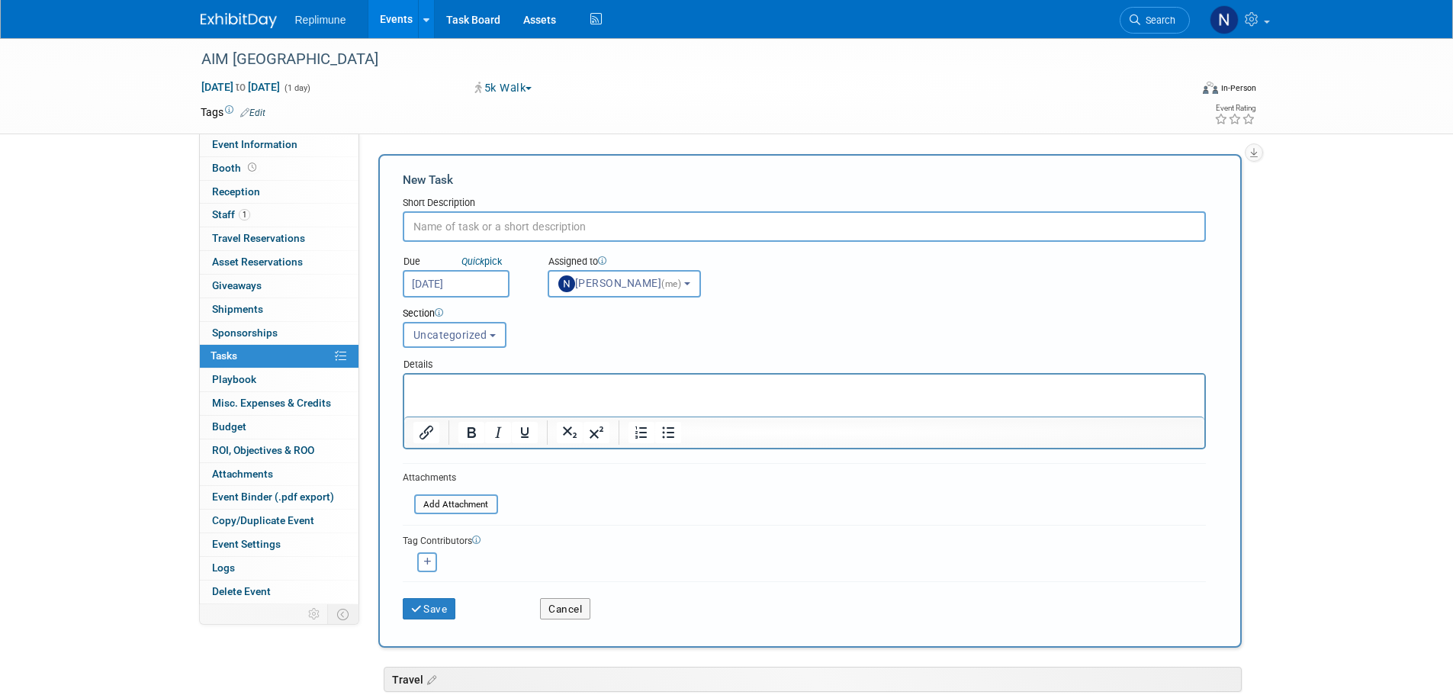
click at [611, 231] on input "text" at bounding box center [804, 226] width 803 height 31
type input "Send [PERSON_NAME] materials"
click at [468, 334] on span "Uncategorized" at bounding box center [450, 335] width 74 height 12
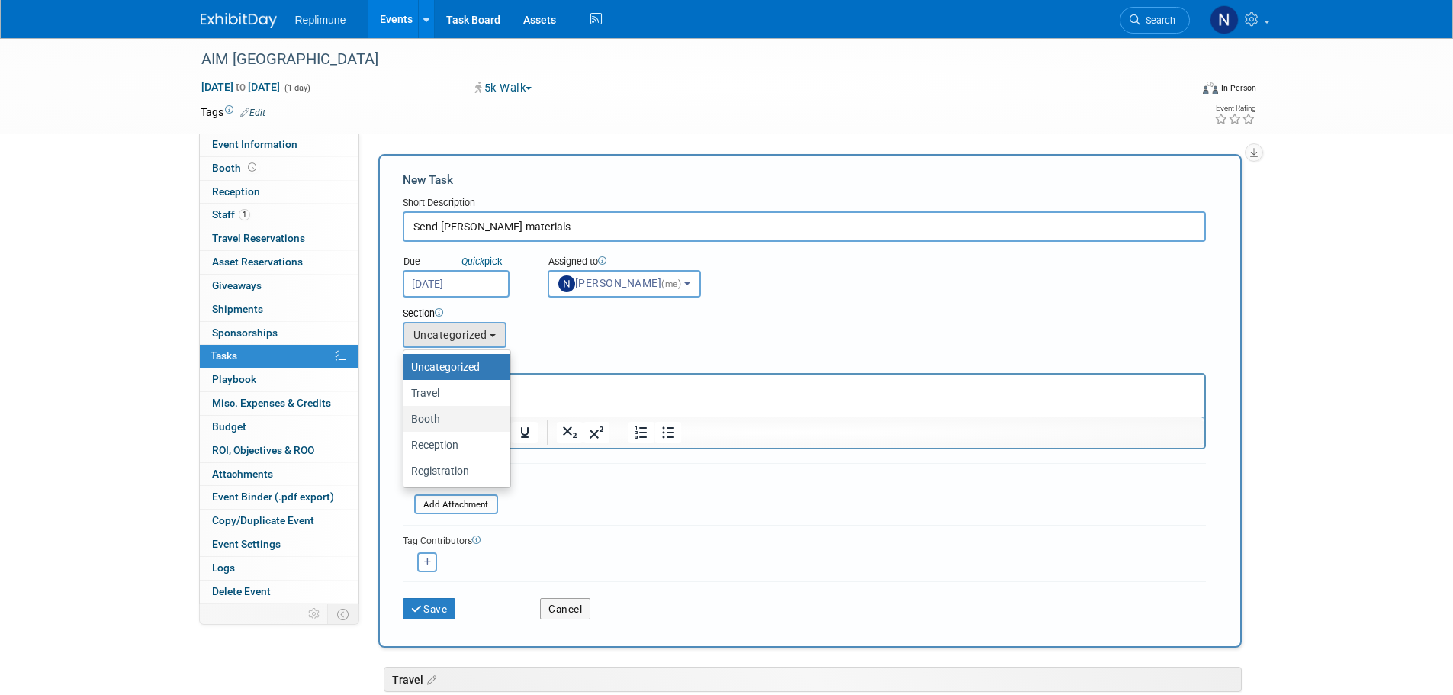
click at [447, 416] on label "Booth" at bounding box center [453, 419] width 84 height 20
click at [406, 416] on input "Booth" at bounding box center [401, 419] width 10 height 10
select select "11274104"
click at [465, 393] on p "Rich Text Area. Press ALT-0 for help." at bounding box center [804, 388] width 783 height 15
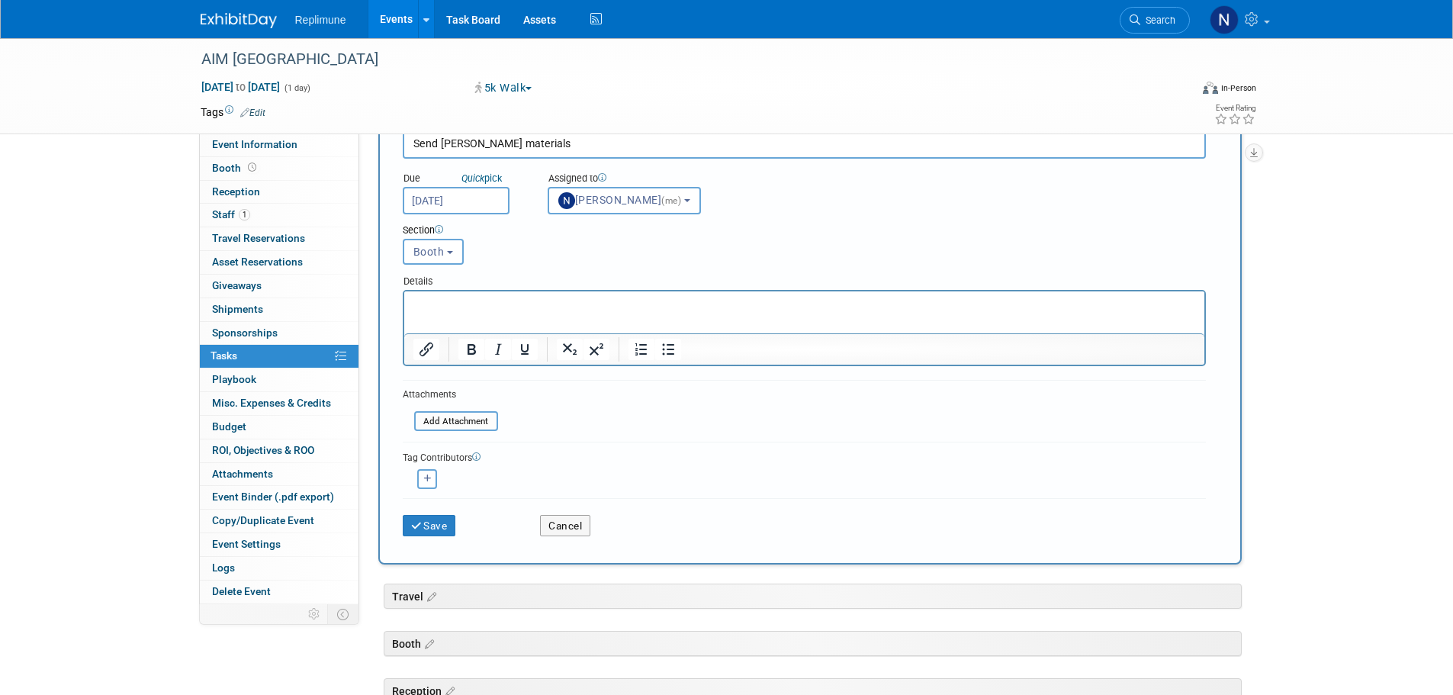
scroll to position [76, 0]
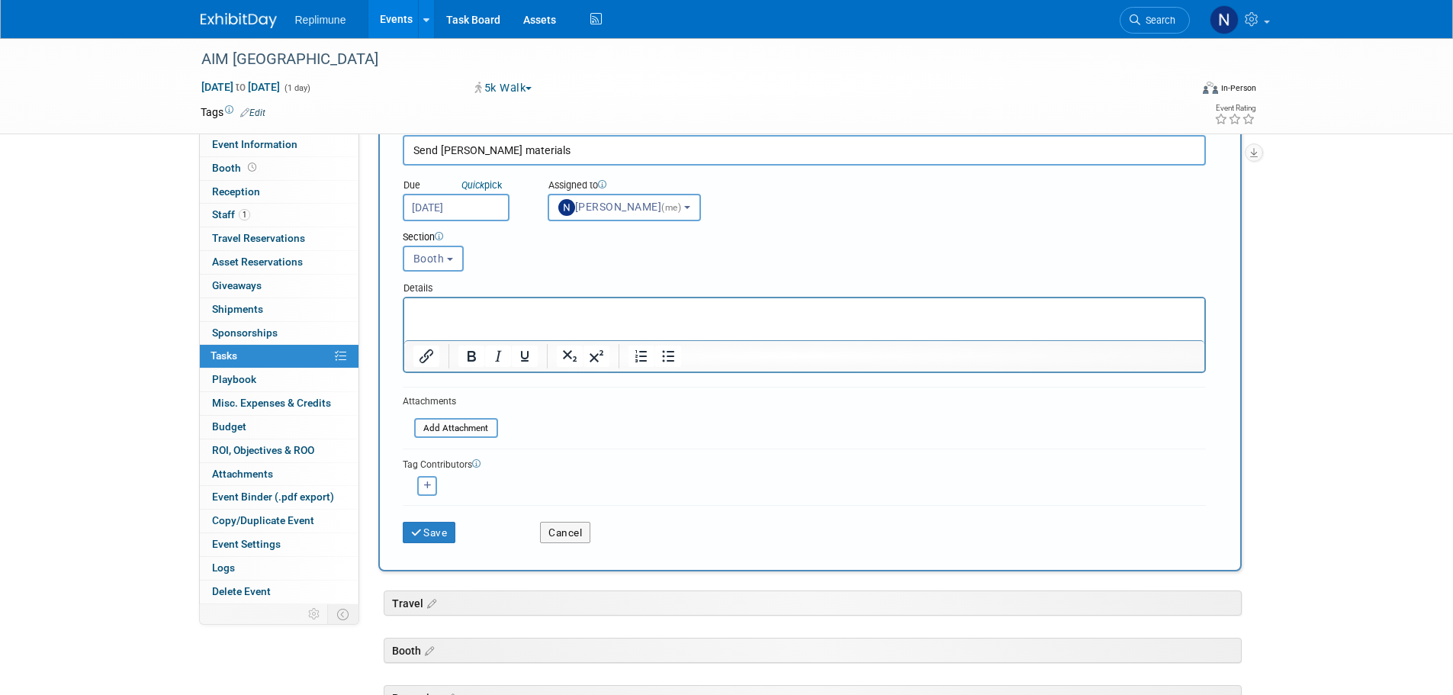
click at [541, 307] on p "Rich Text Area. Press ALT-0 for help." at bounding box center [804, 311] width 783 height 15
click at [423, 535] on icon "submit" at bounding box center [417, 533] width 13 height 11
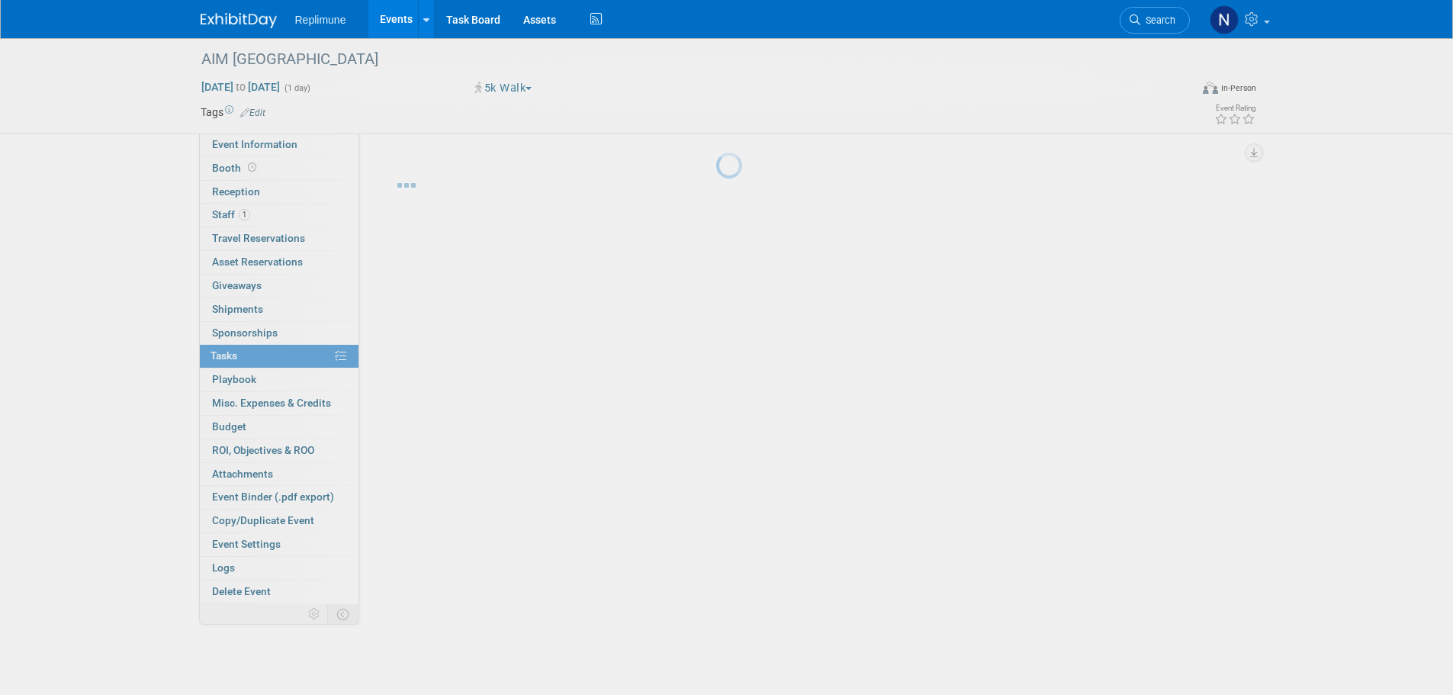
scroll to position [0, 0]
